Goal: Task Accomplishment & Management: Use online tool/utility

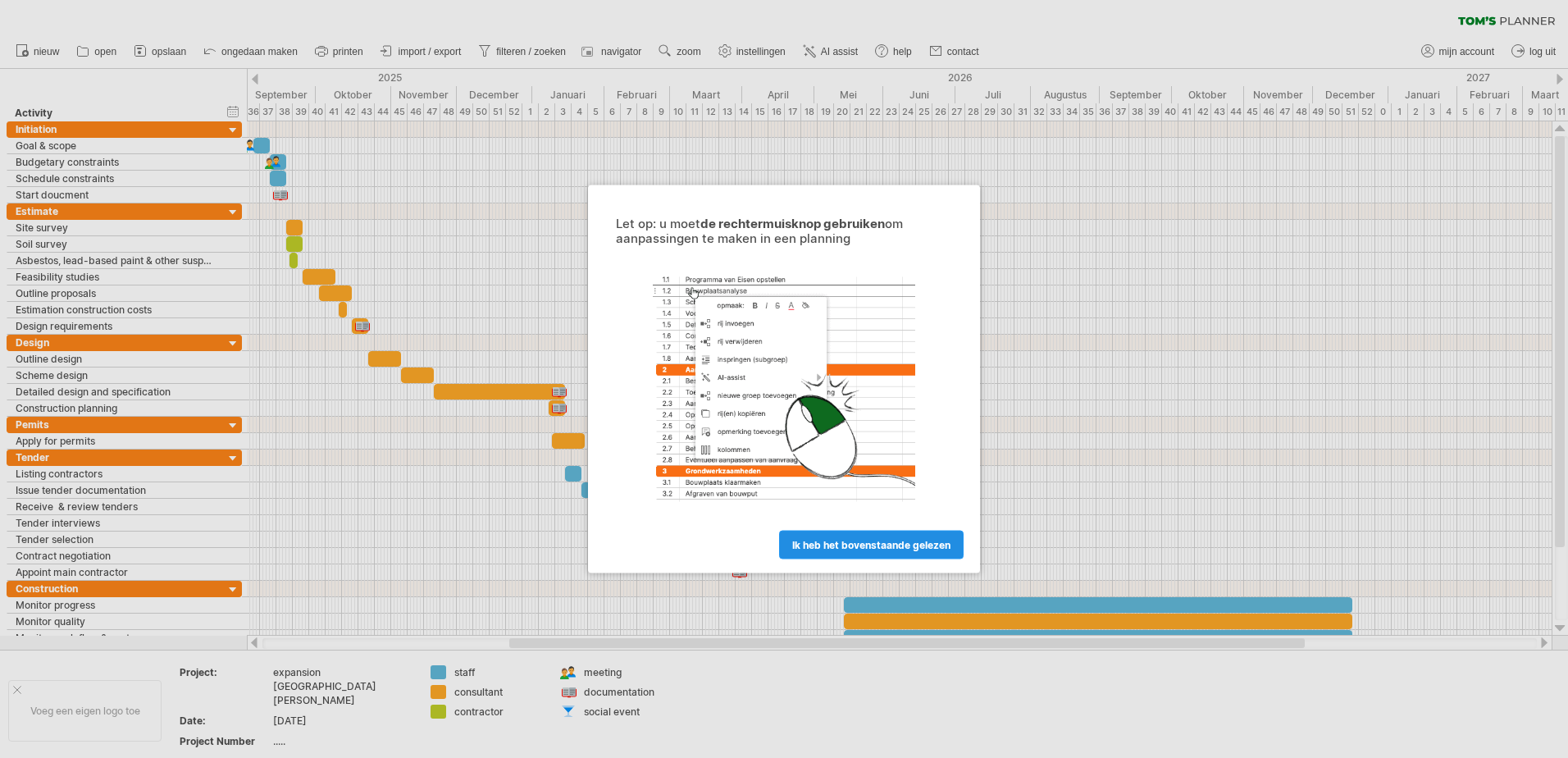
click at [857, 539] on span "ik heb het bovenstaande gelezen" at bounding box center [871, 545] width 158 height 12
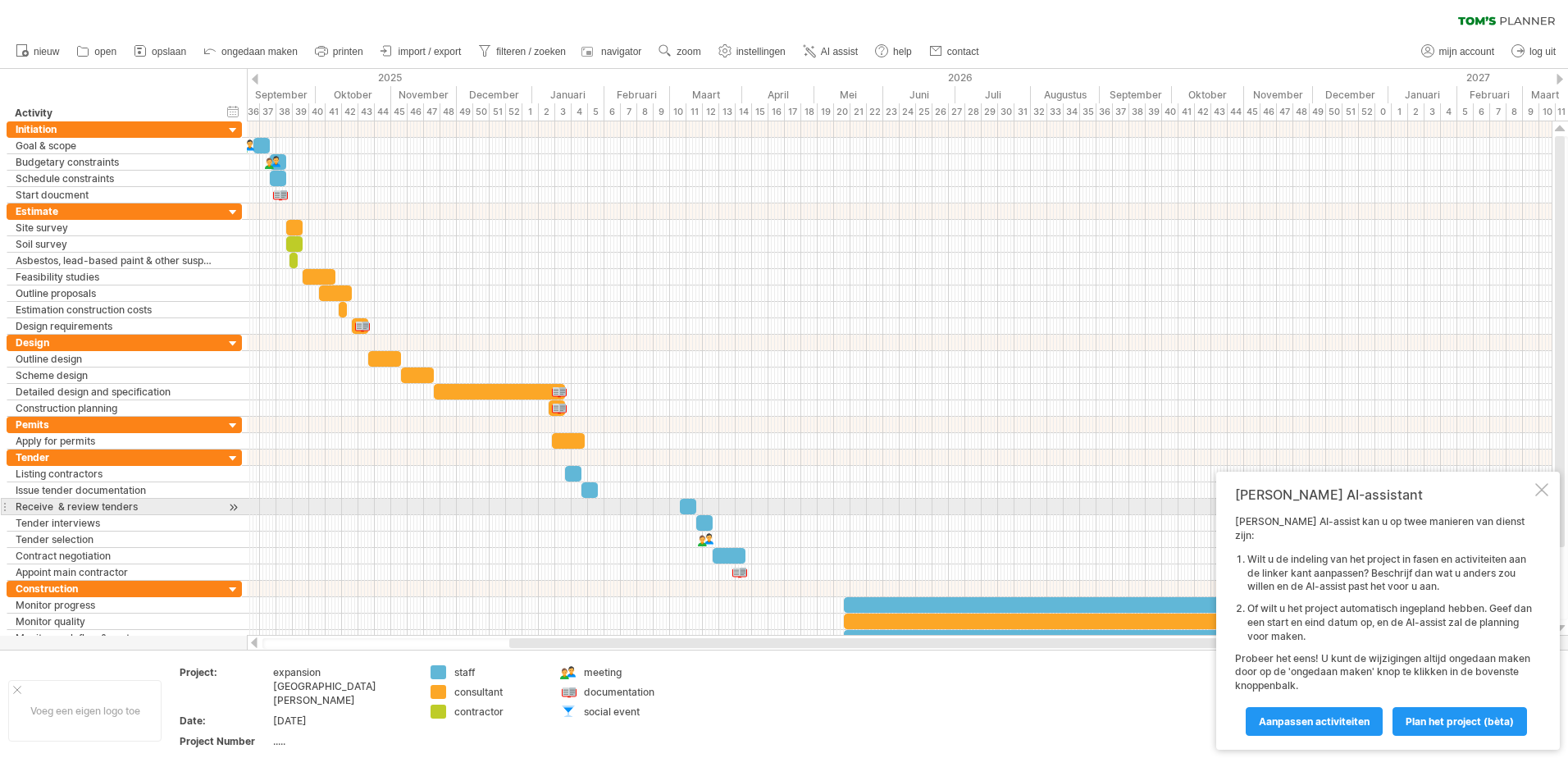
click at [1528, 502] on div "[PERSON_NAME] AI-assistant" at bounding box center [1383, 494] width 297 height 16
click at [1536, 496] on div at bounding box center [1541, 490] width 13 height 13
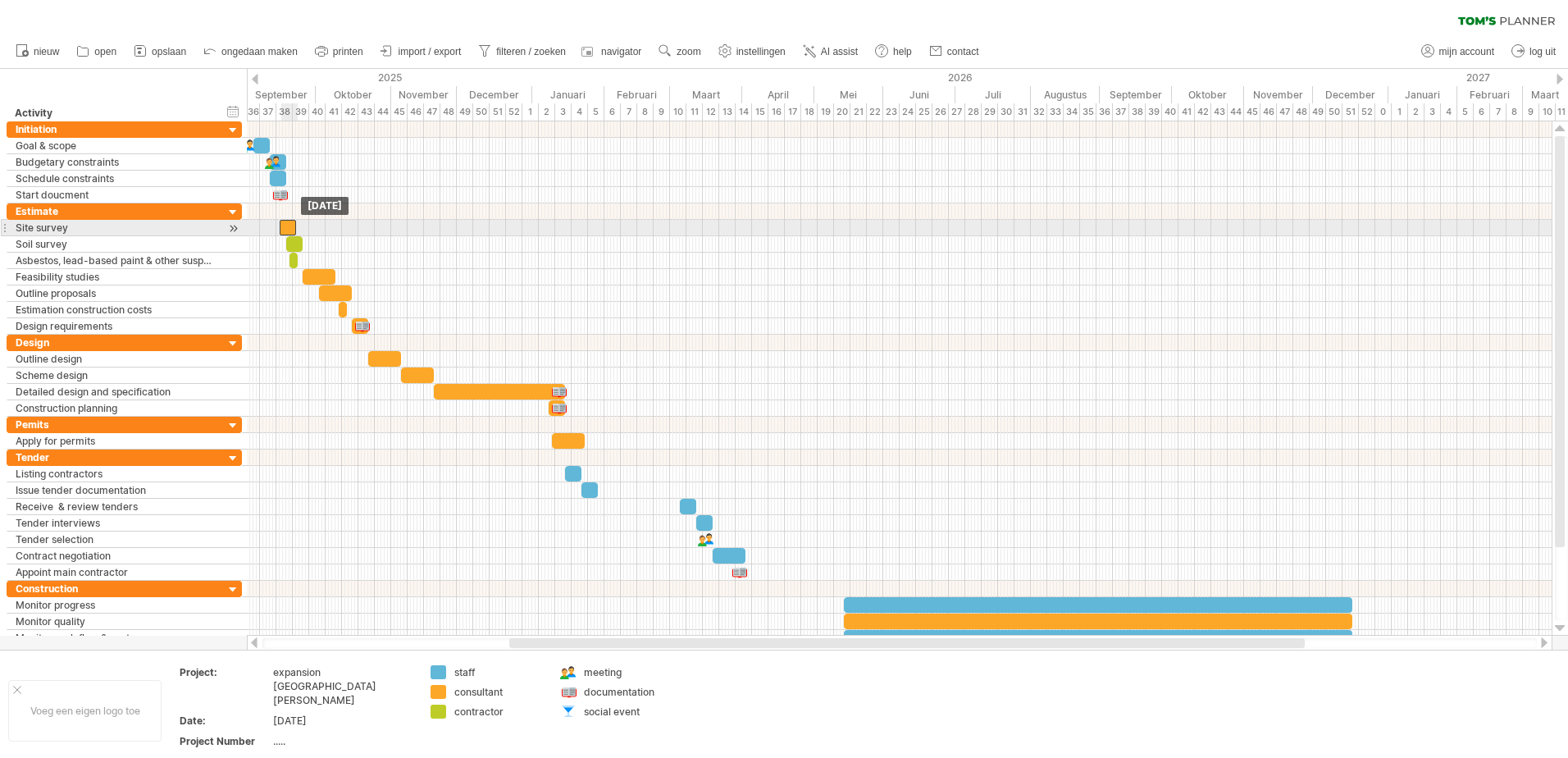
click at [284, 230] on div at bounding box center [287, 228] width 16 height 16
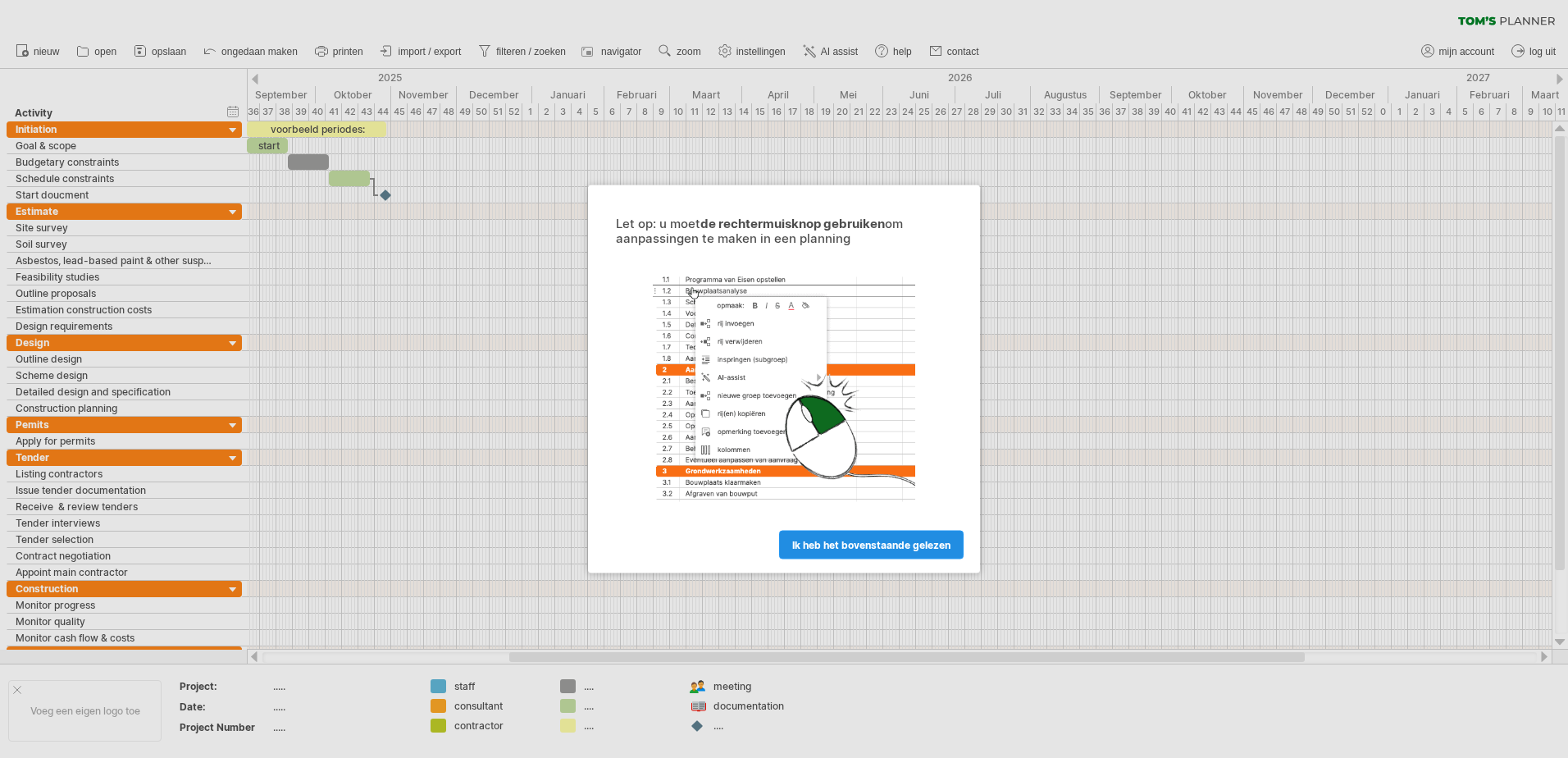
click at [922, 543] on span "ik heb het bovenstaande gelezen" at bounding box center [871, 545] width 158 height 12
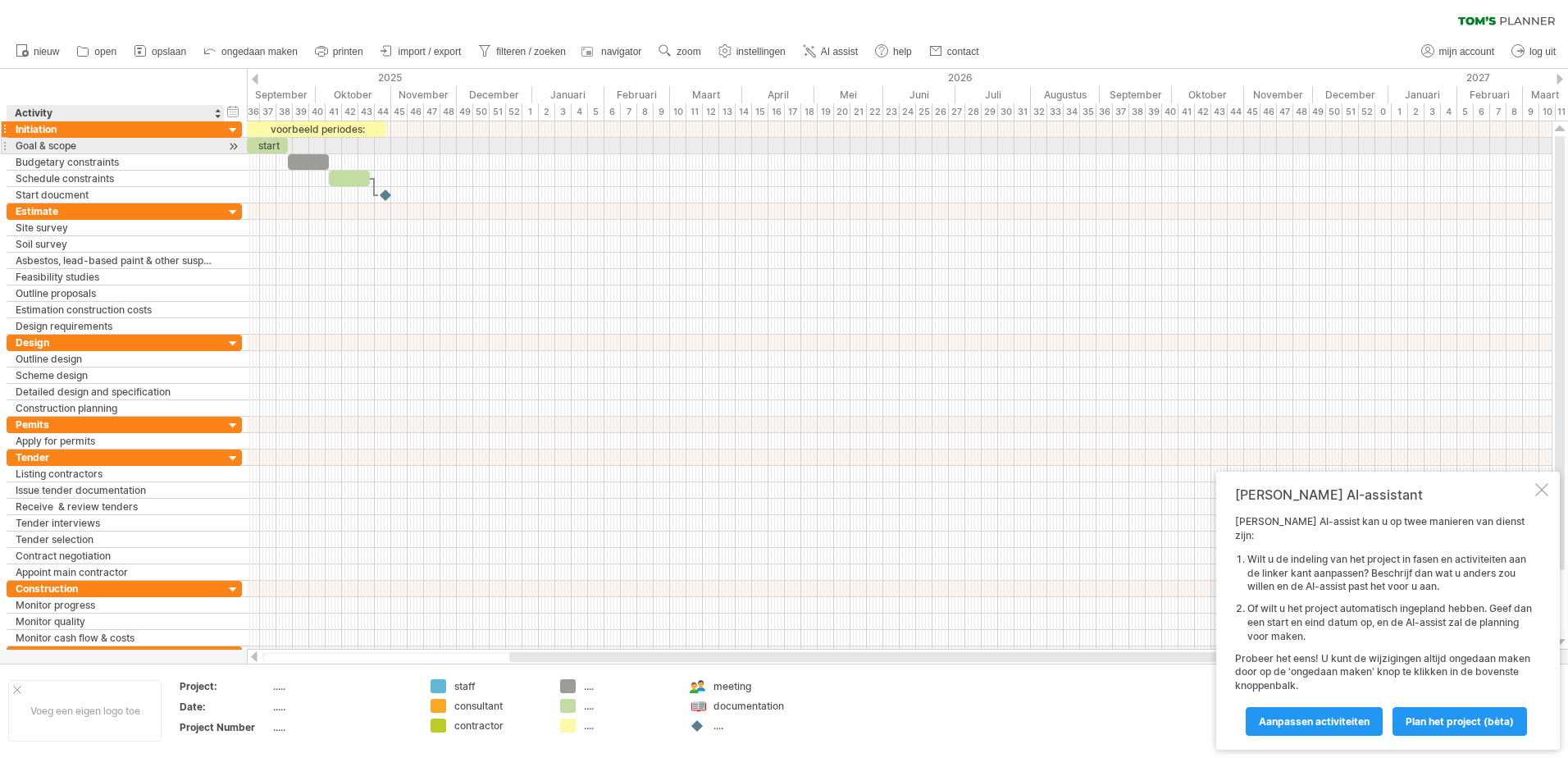
click at [104, 130] on div "Initiation" at bounding box center [116, 129] width 200 height 16
click at [104, 150] on div "Goal & scope" at bounding box center [116, 146] width 200 height 16
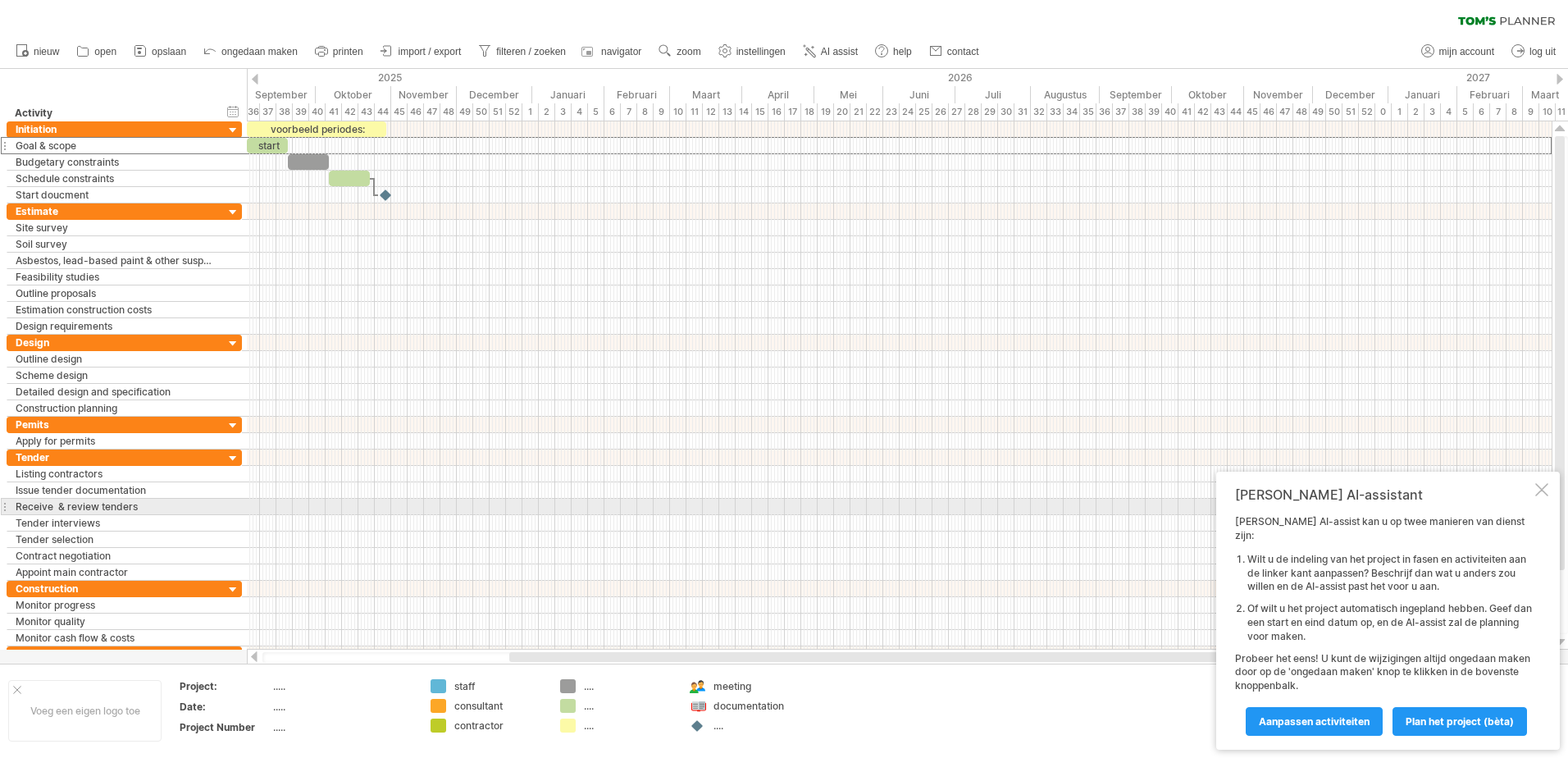
click at [1540, 496] on div at bounding box center [1541, 490] width 13 height 13
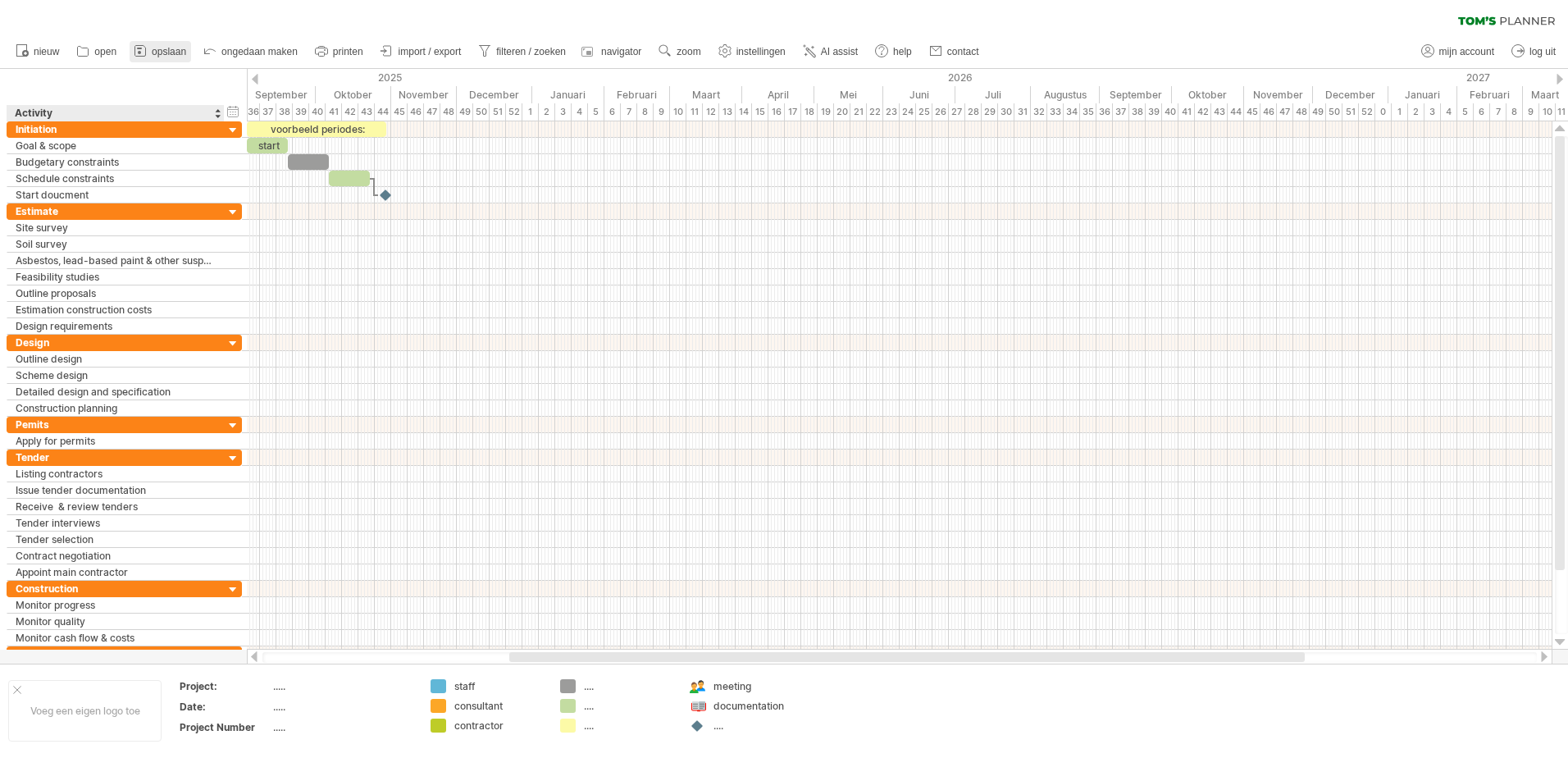
click at [173, 58] on link "opslaan" at bounding box center [160, 52] width 61 height 22
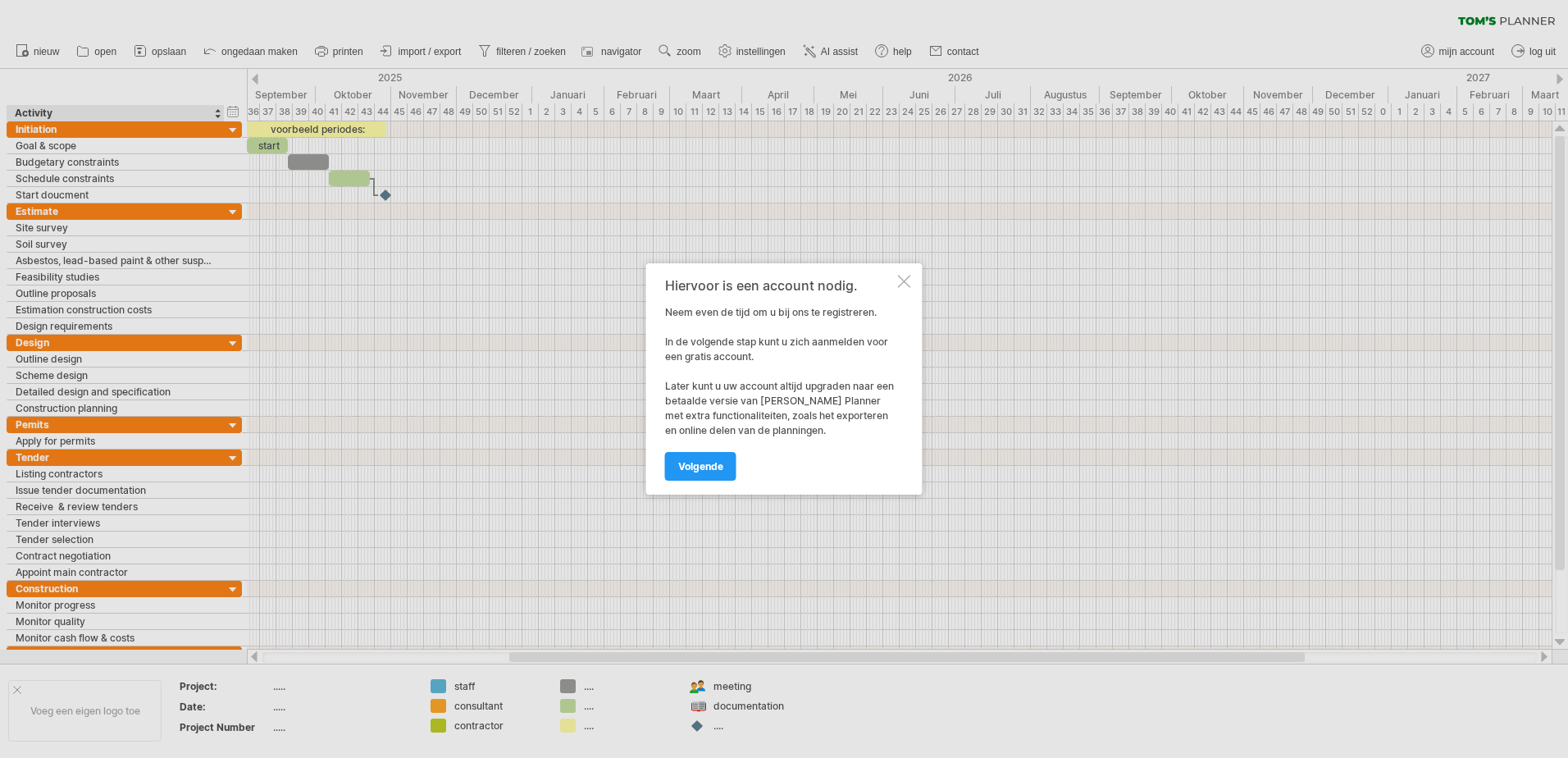
click at [904, 281] on div at bounding box center [904, 281] width 13 height 13
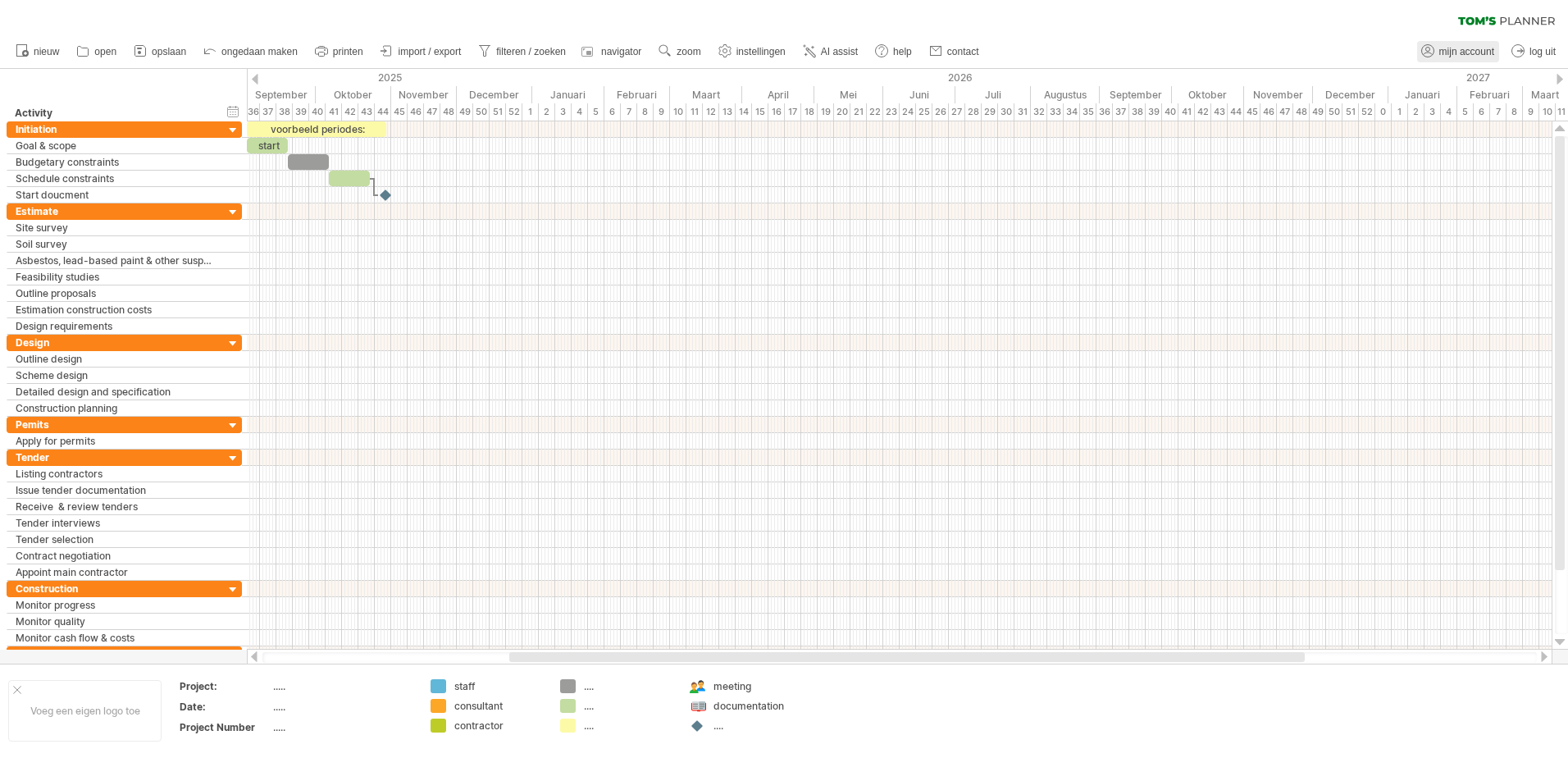
click at [1484, 50] on span "mijn account" at bounding box center [1466, 51] width 55 height 11
